Goal: Consume media (video, audio)

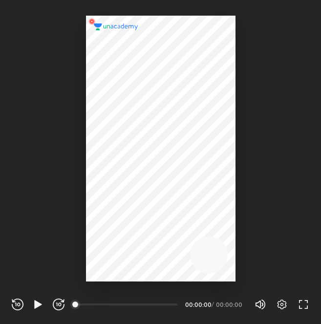
scroll to position [324, 321]
click at [62, 303] on icon "button" at bounding box center [59, 304] width 12 height 12
click at [41, 305] on icon "button" at bounding box center [37, 304] width 7 height 8
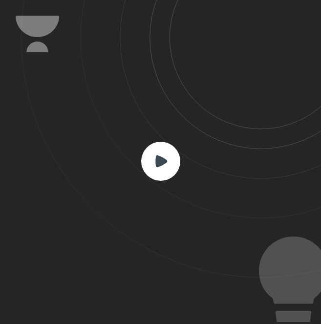
click at [150, 169] on rect at bounding box center [160, 161] width 39 height 39
click at [161, 160] on icon at bounding box center [161, 161] width 12 height 12
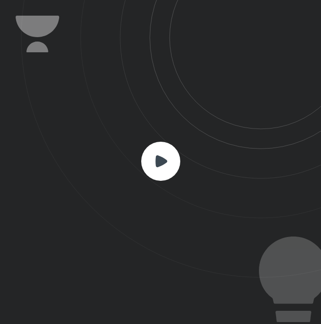
click at [161, 160] on icon at bounding box center [161, 161] width 12 height 12
